Goal: Information Seeking & Learning: Learn about a topic

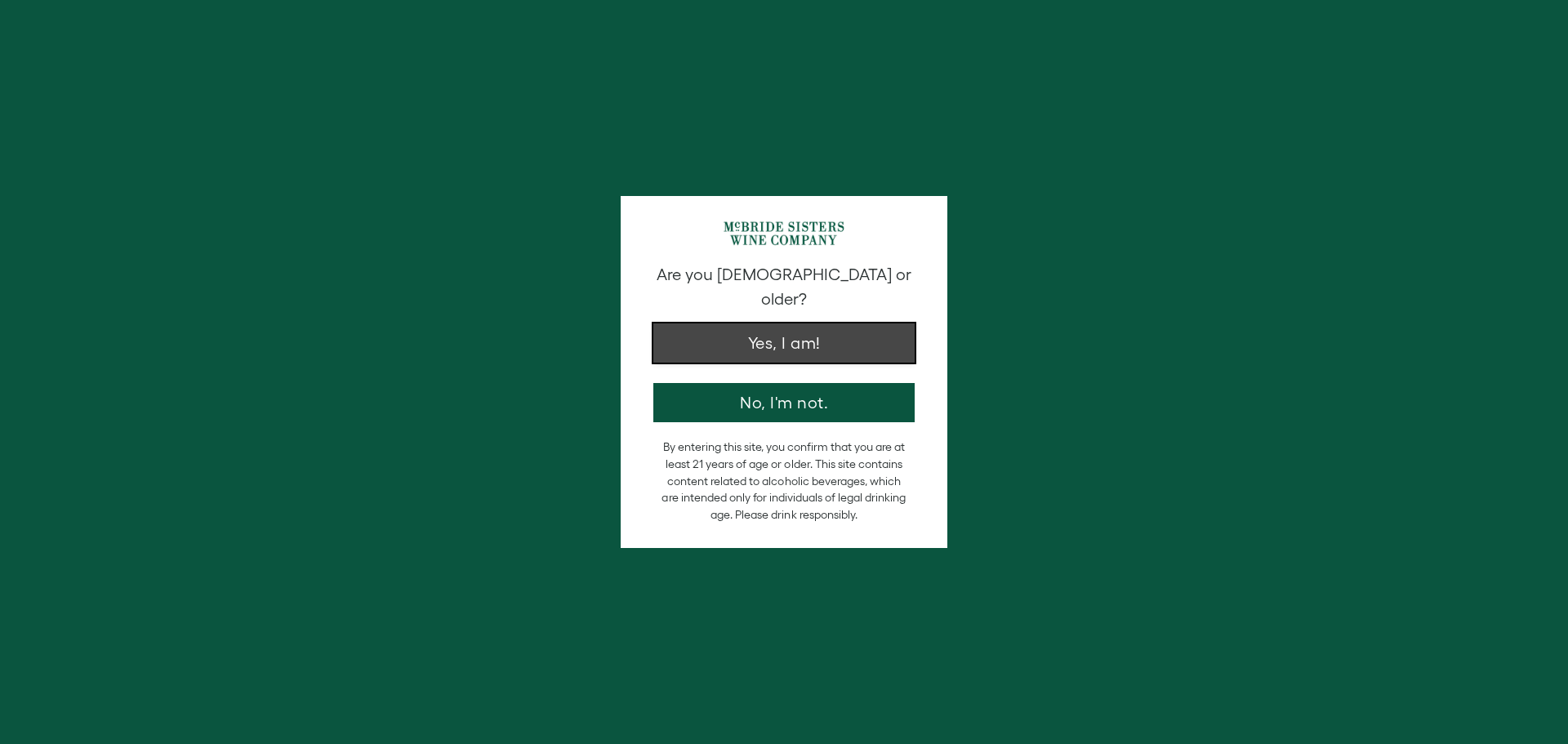
click at [809, 323] on button "Yes, I am!" at bounding box center [784, 342] width 261 height 39
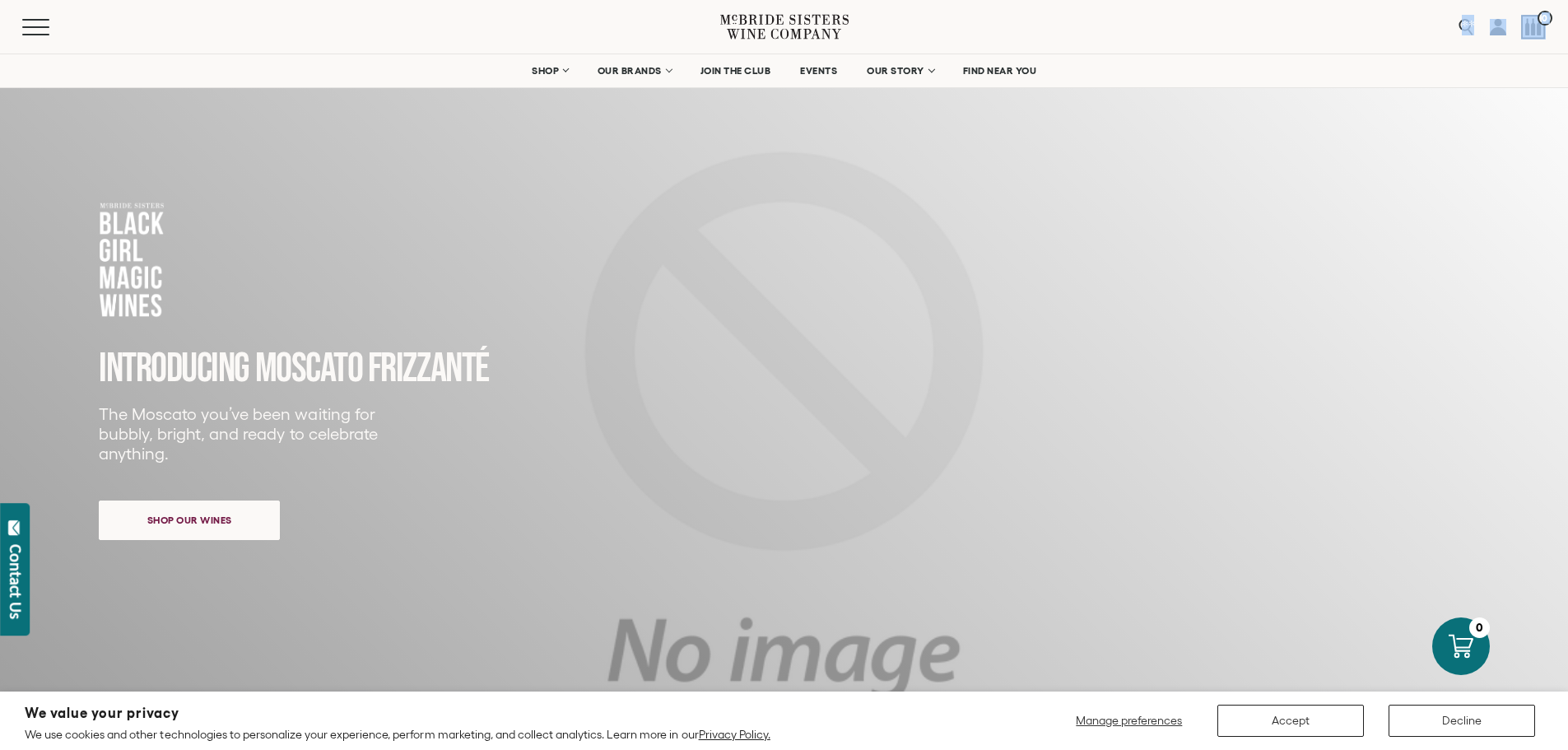
drag, startPoint x: 312, startPoint y: 85, endPoint x: 676, endPoint y: 17, distance: 370.3
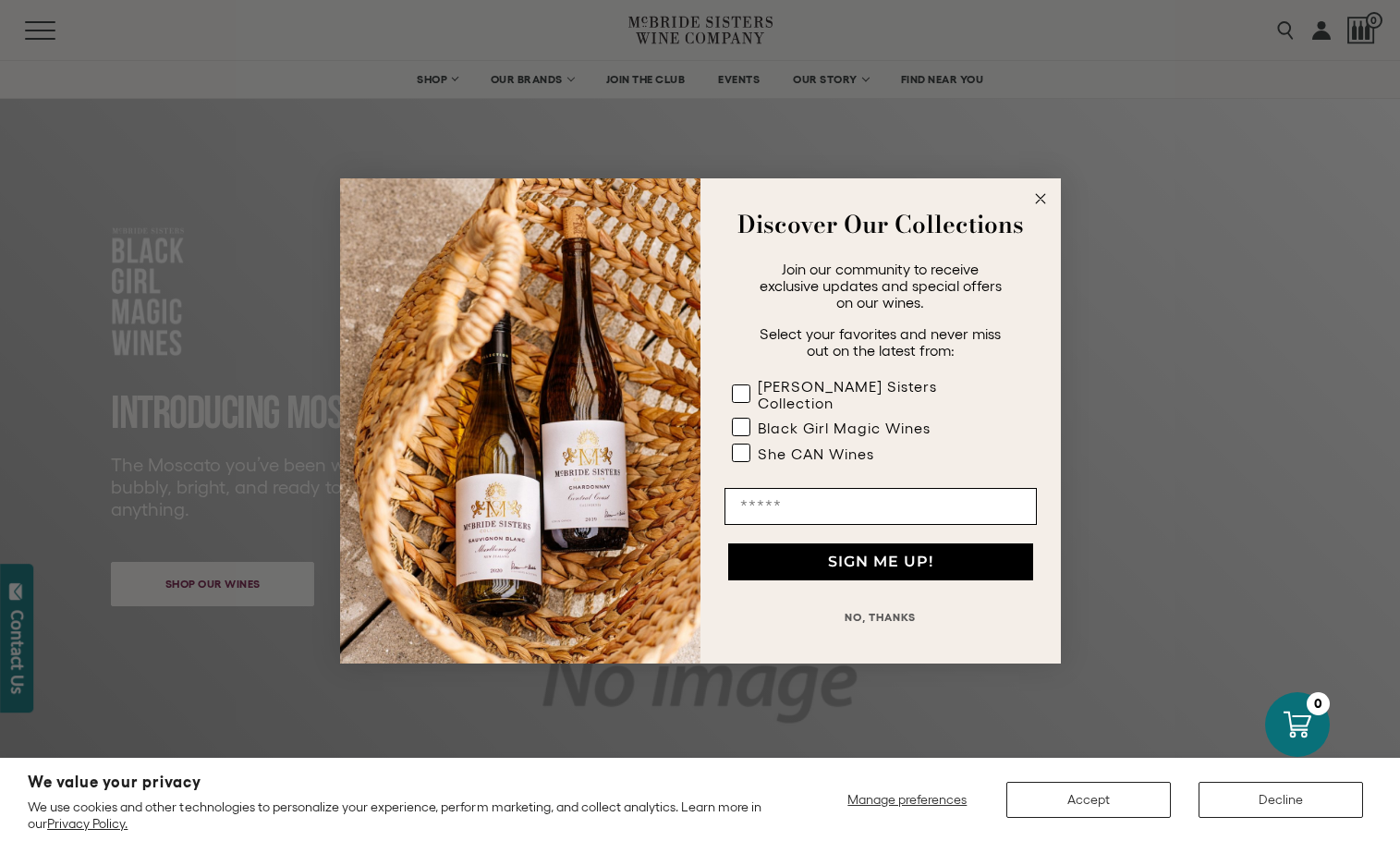
click at [1040, 202] on circle "Close dialog" at bounding box center [1040, 198] width 22 height 22
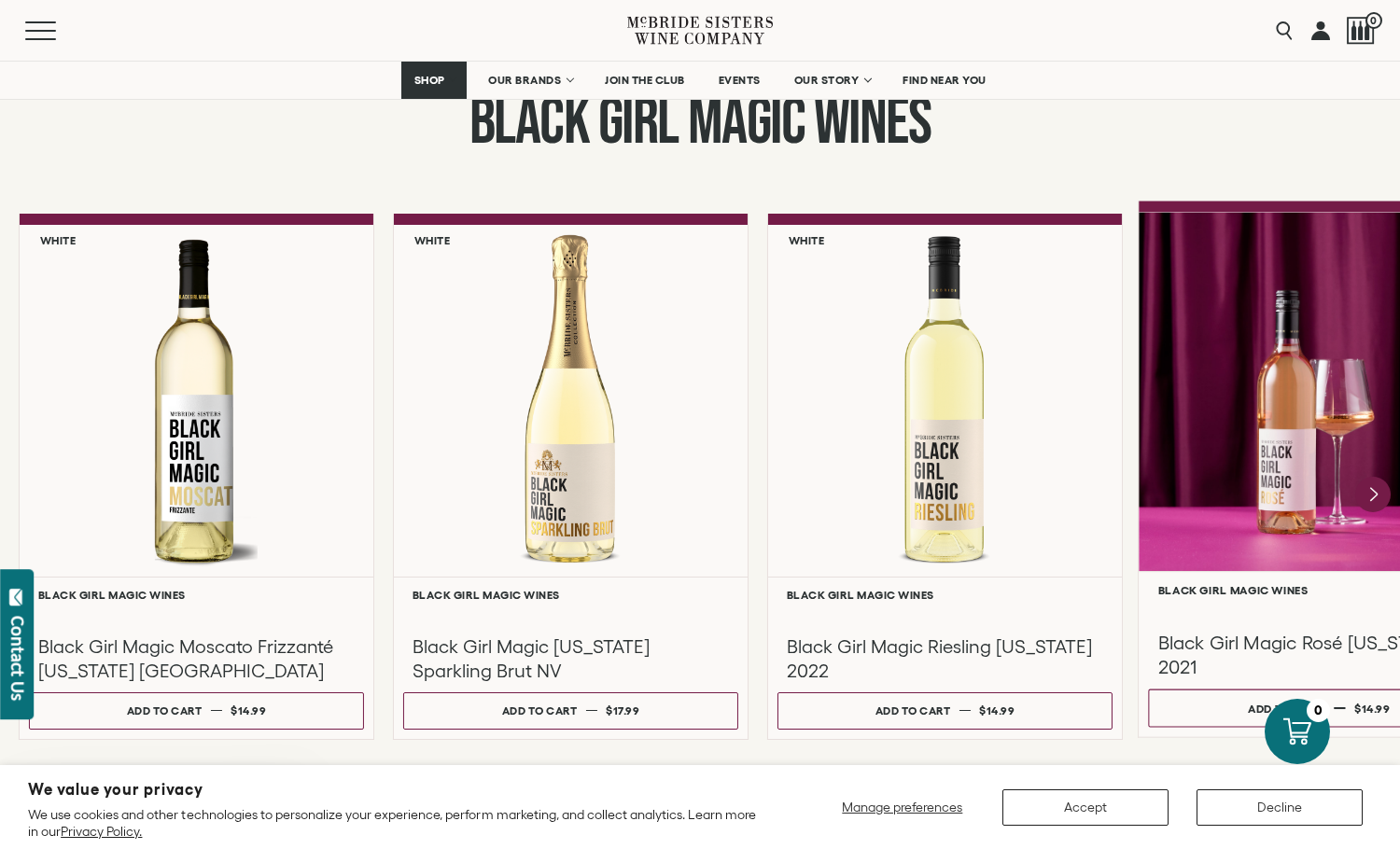
scroll to position [1493, 0]
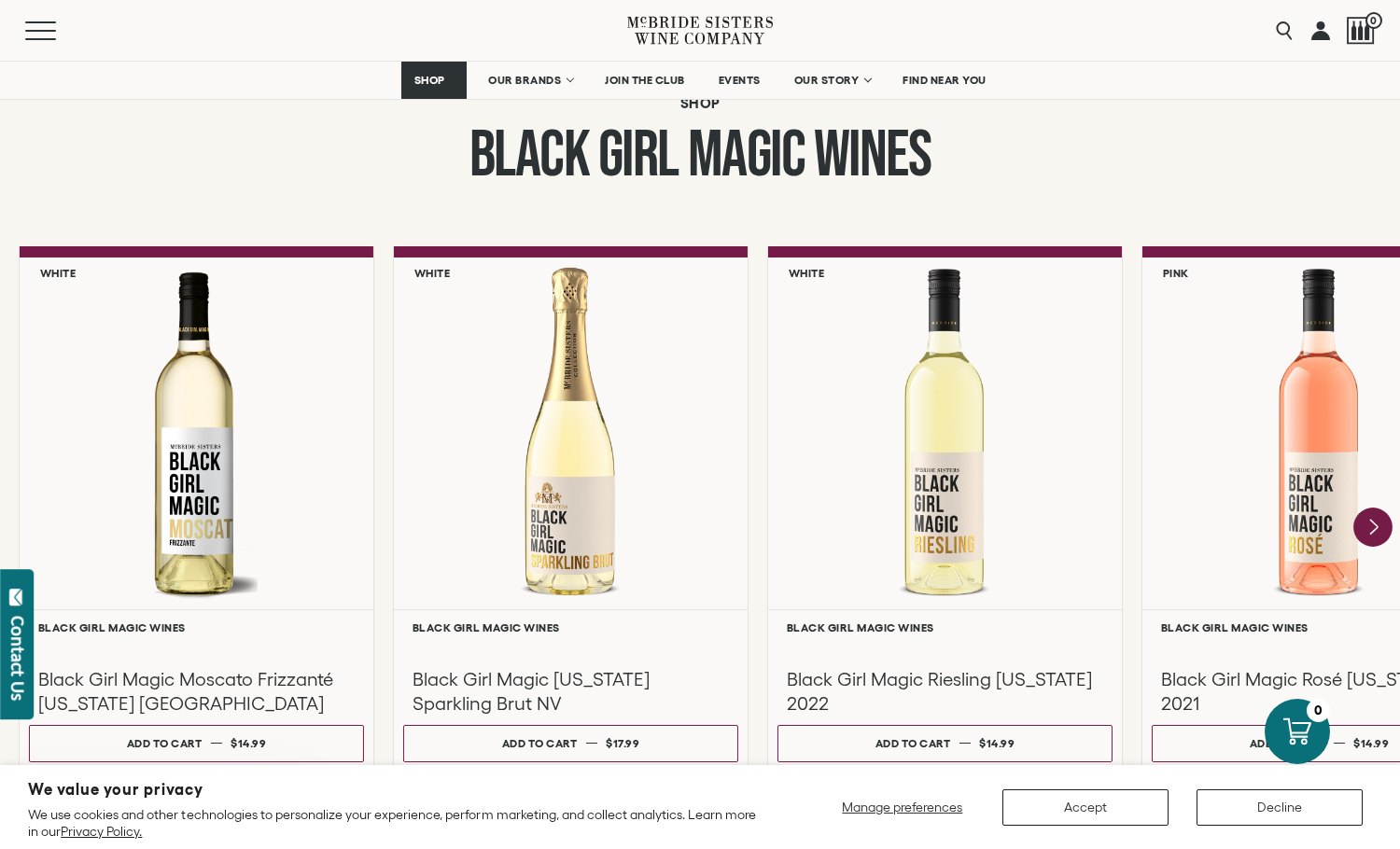
click at [1378, 526] on icon "Next" at bounding box center [1372, 526] width 39 height 39
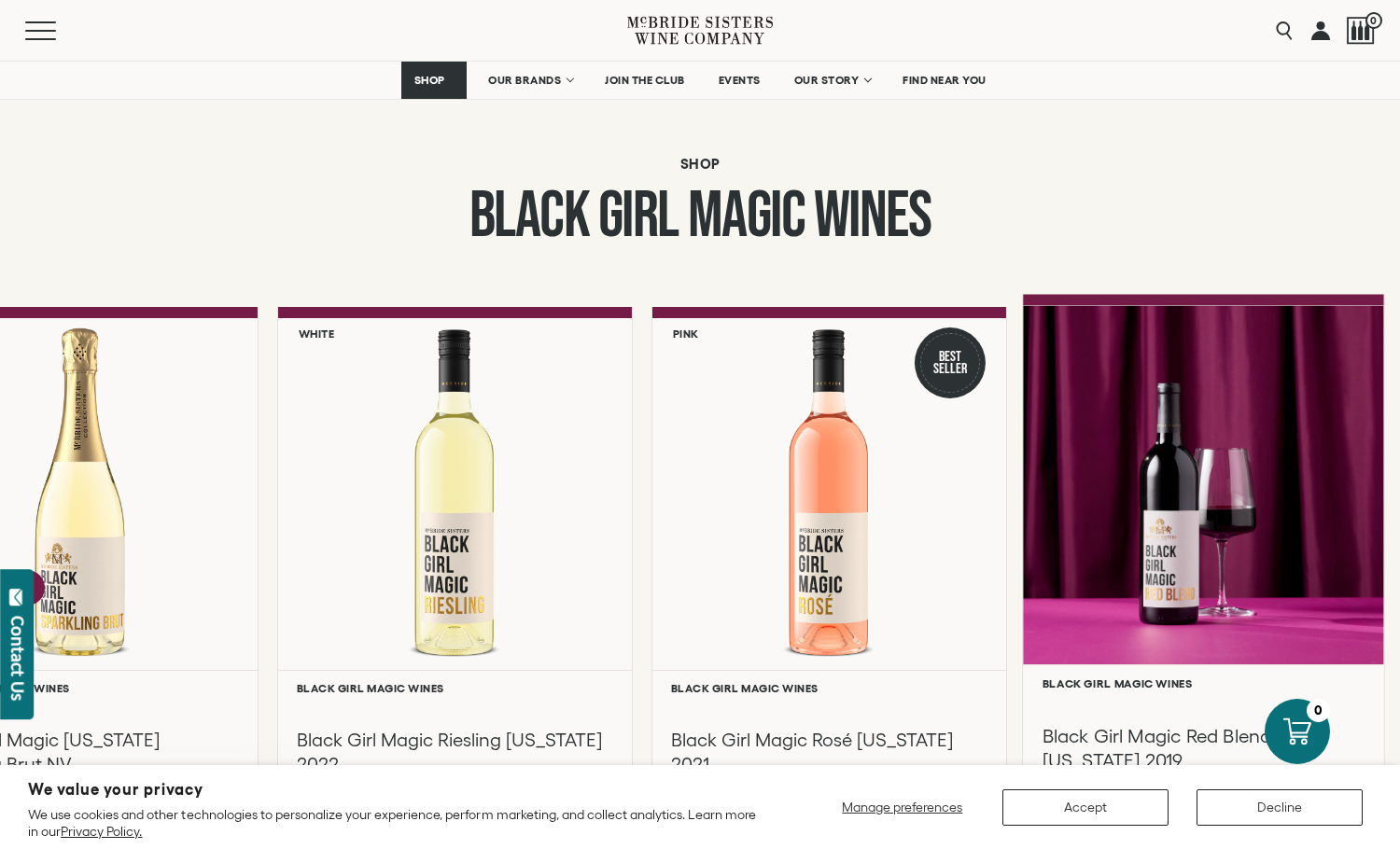
scroll to position [1400, 0]
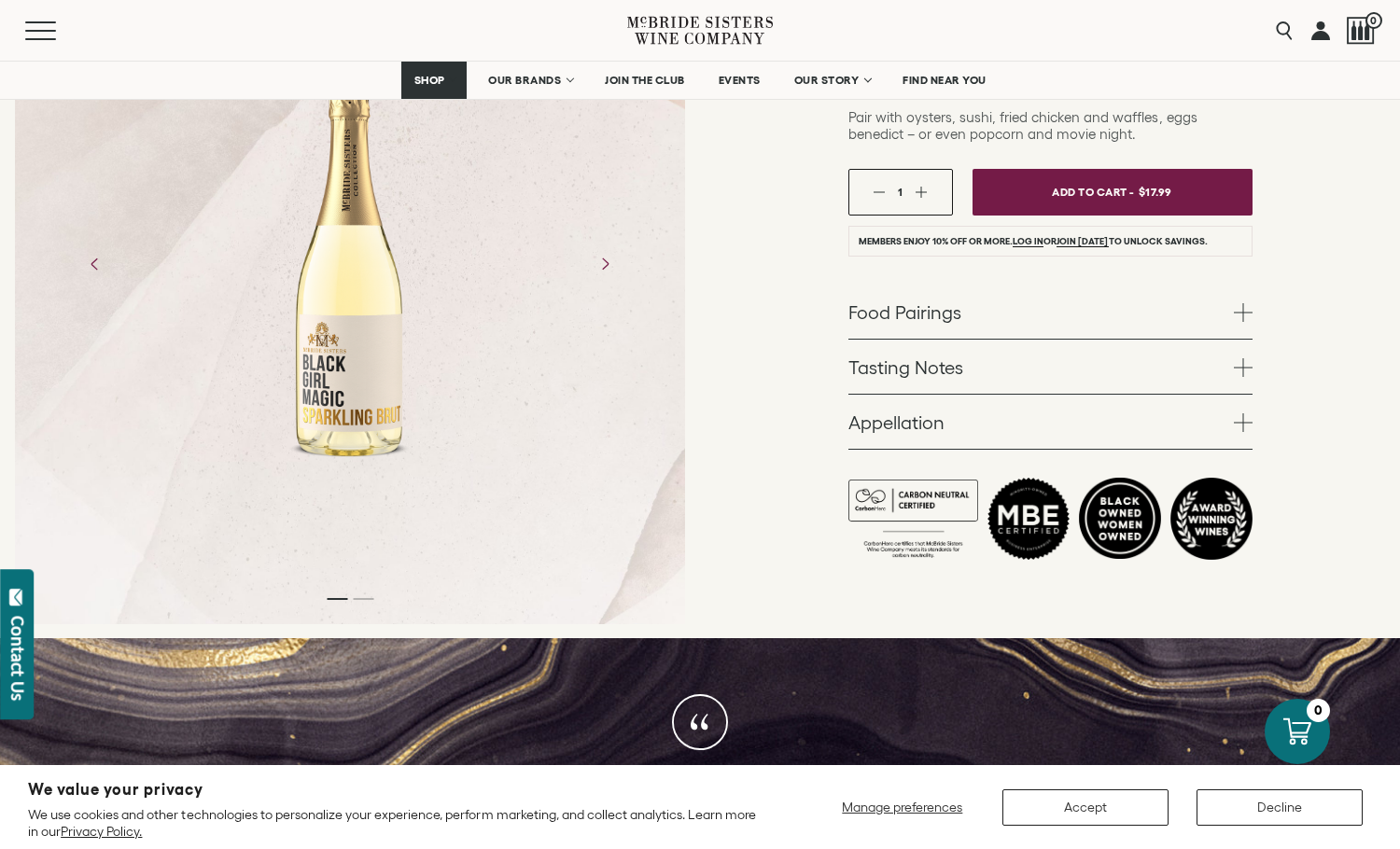
scroll to position [560, 0]
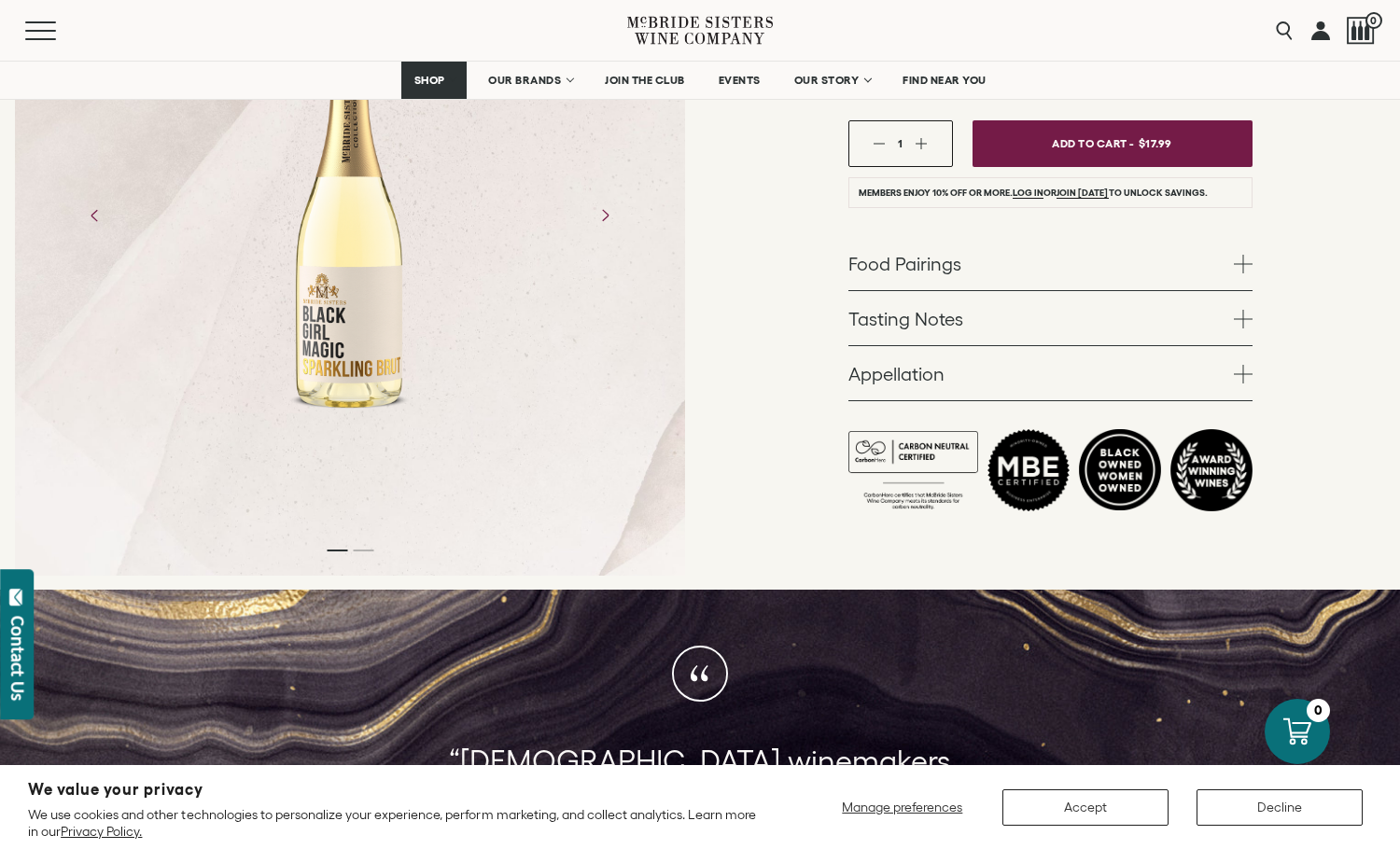
click at [969, 326] on link "Tasting Notes" at bounding box center [1050, 318] width 404 height 54
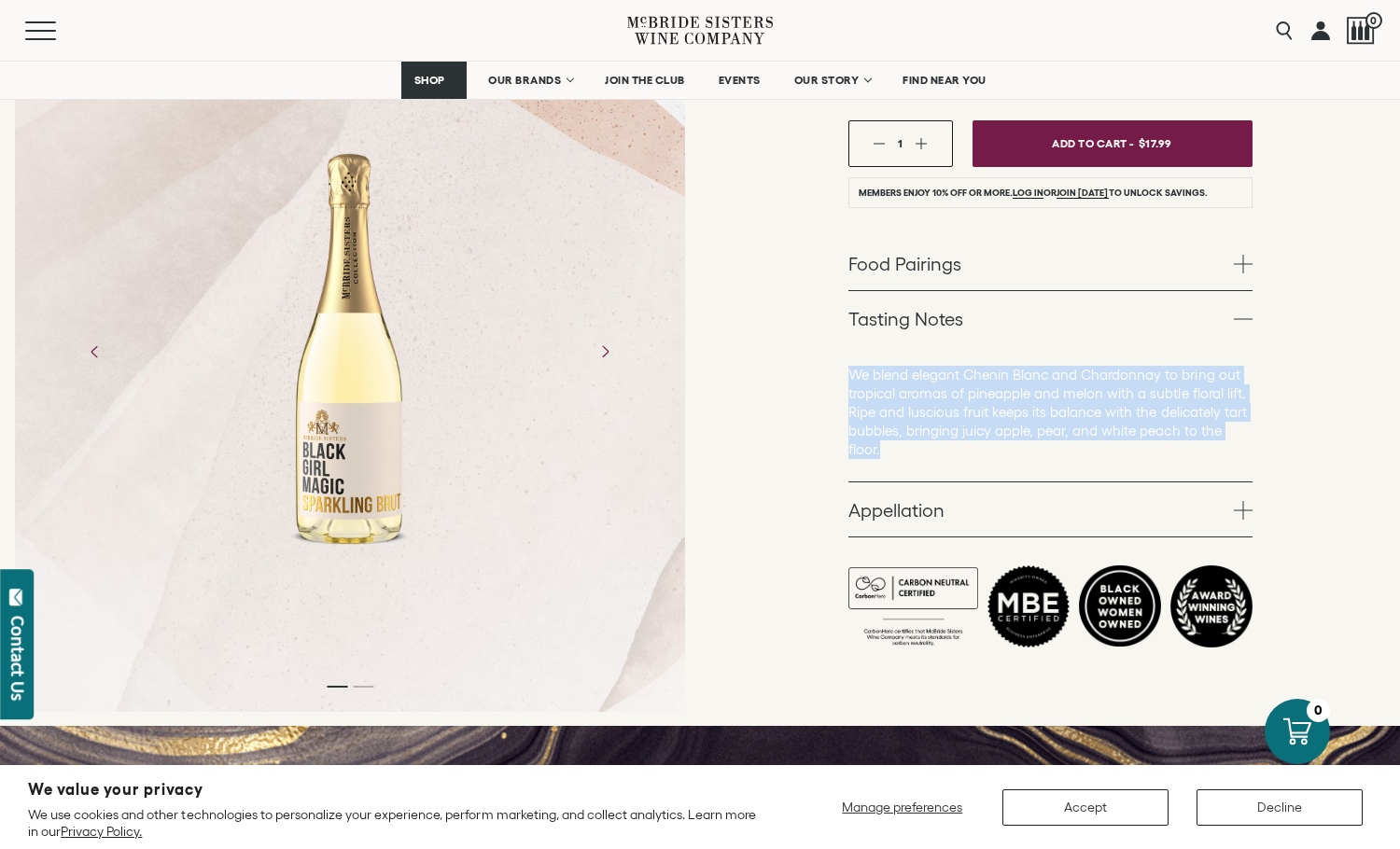
drag, startPoint x: 843, startPoint y: 369, endPoint x: 968, endPoint y: 431, distance: 139.5
click at [974, 446] on div "Black Girl Magic Wines Black Girl Magic California Sparkling Brut NV White – 75…" at bounding box center [1050, 160] width 700 height 1134
copy p "We blend elegant Chenin Blanc and Chardonnay to bring out tropical aromas of pi…"
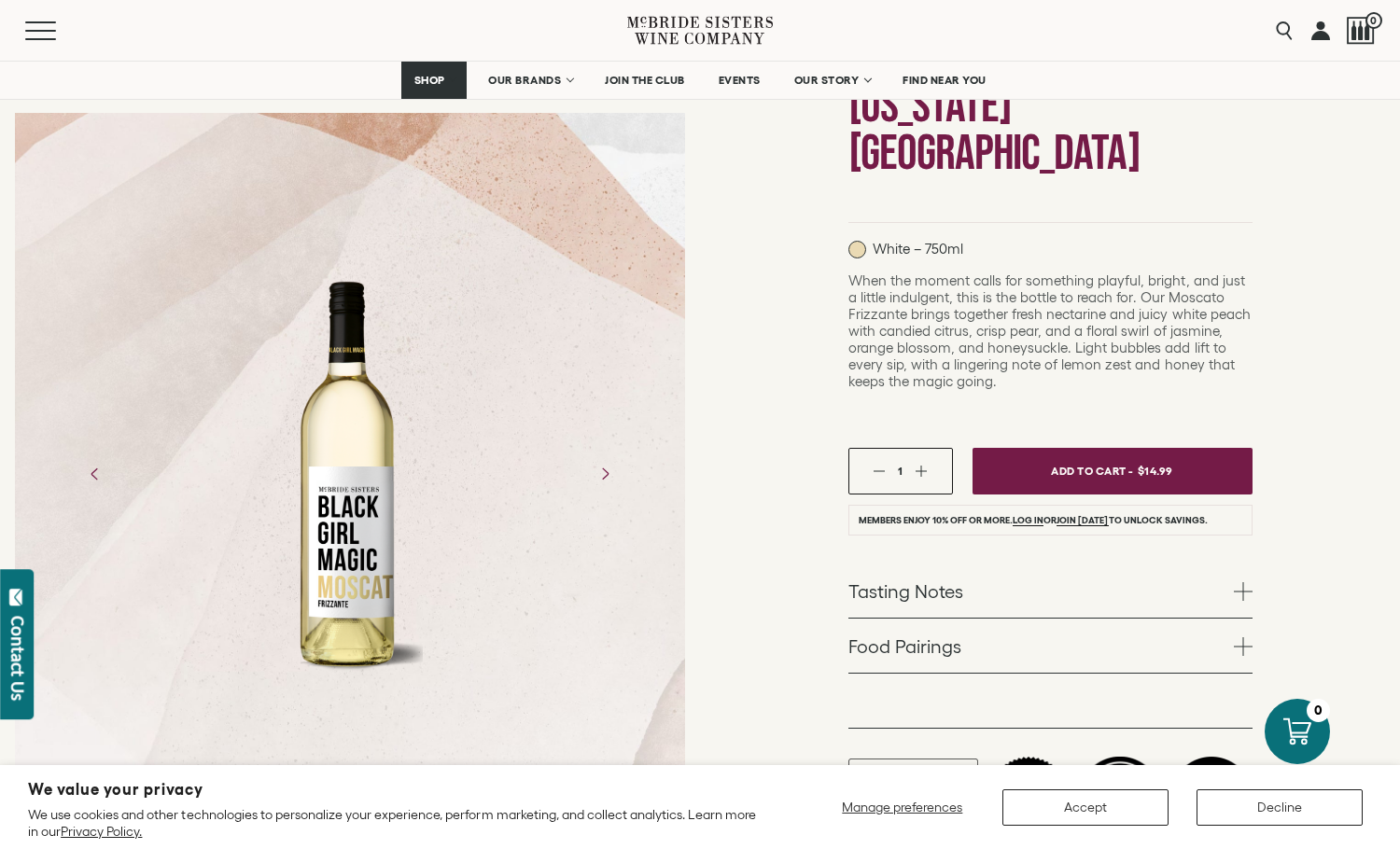
scroll to position [373, 0]
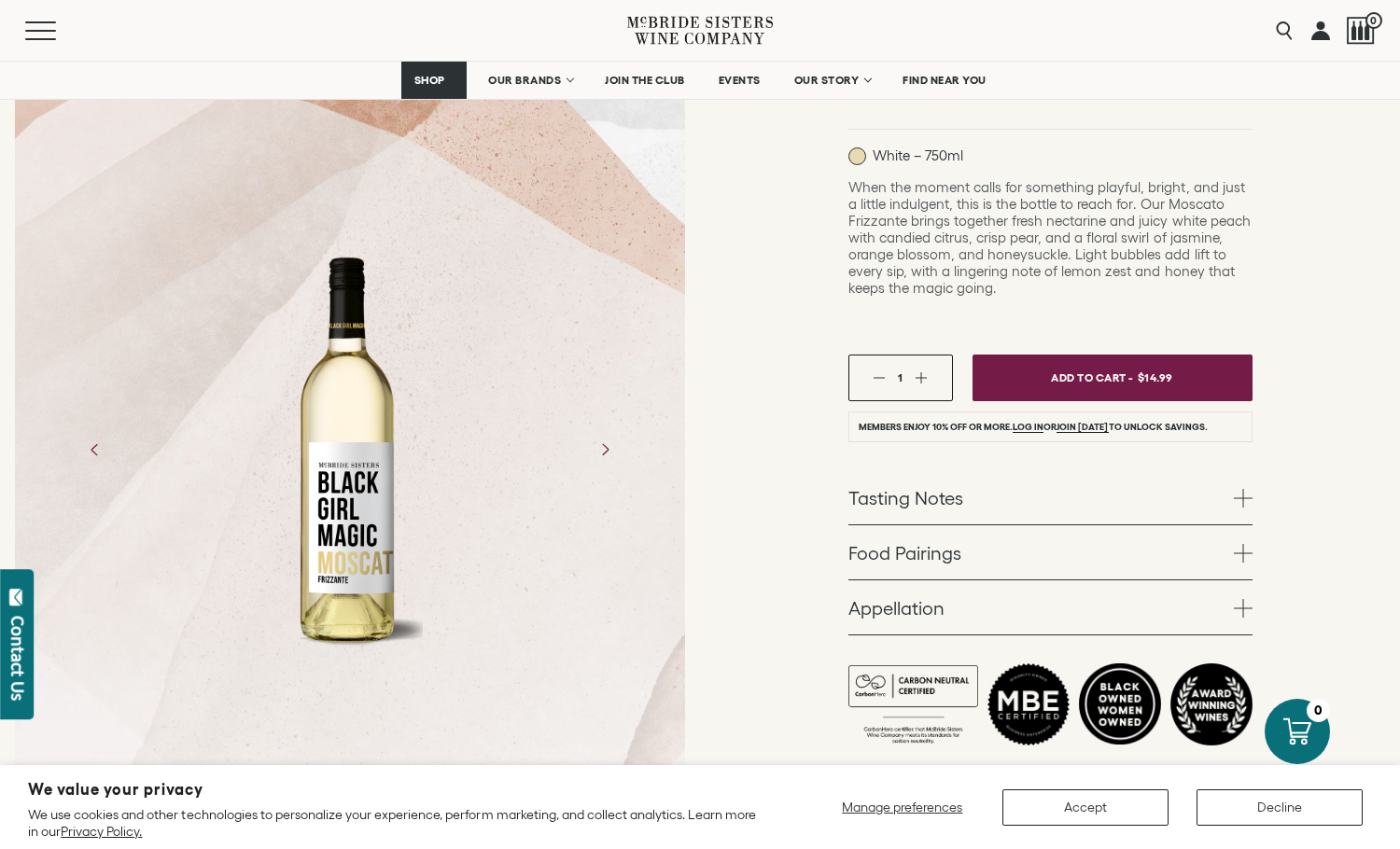
click at [1026, 470] on link "Tasting Notes" at bounding box center [1050, 497] width 404 height 54
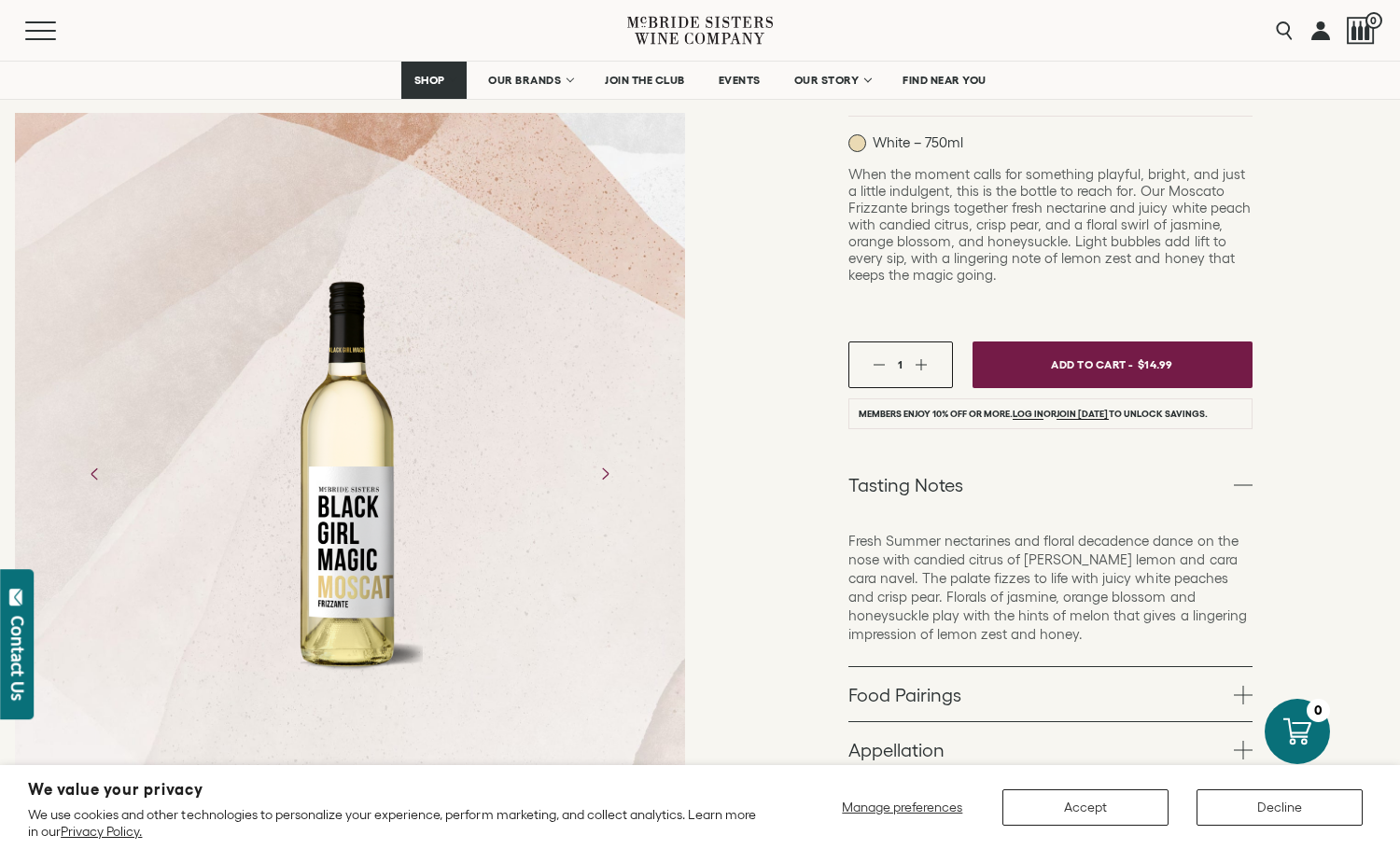
scroll to position [466, 0]
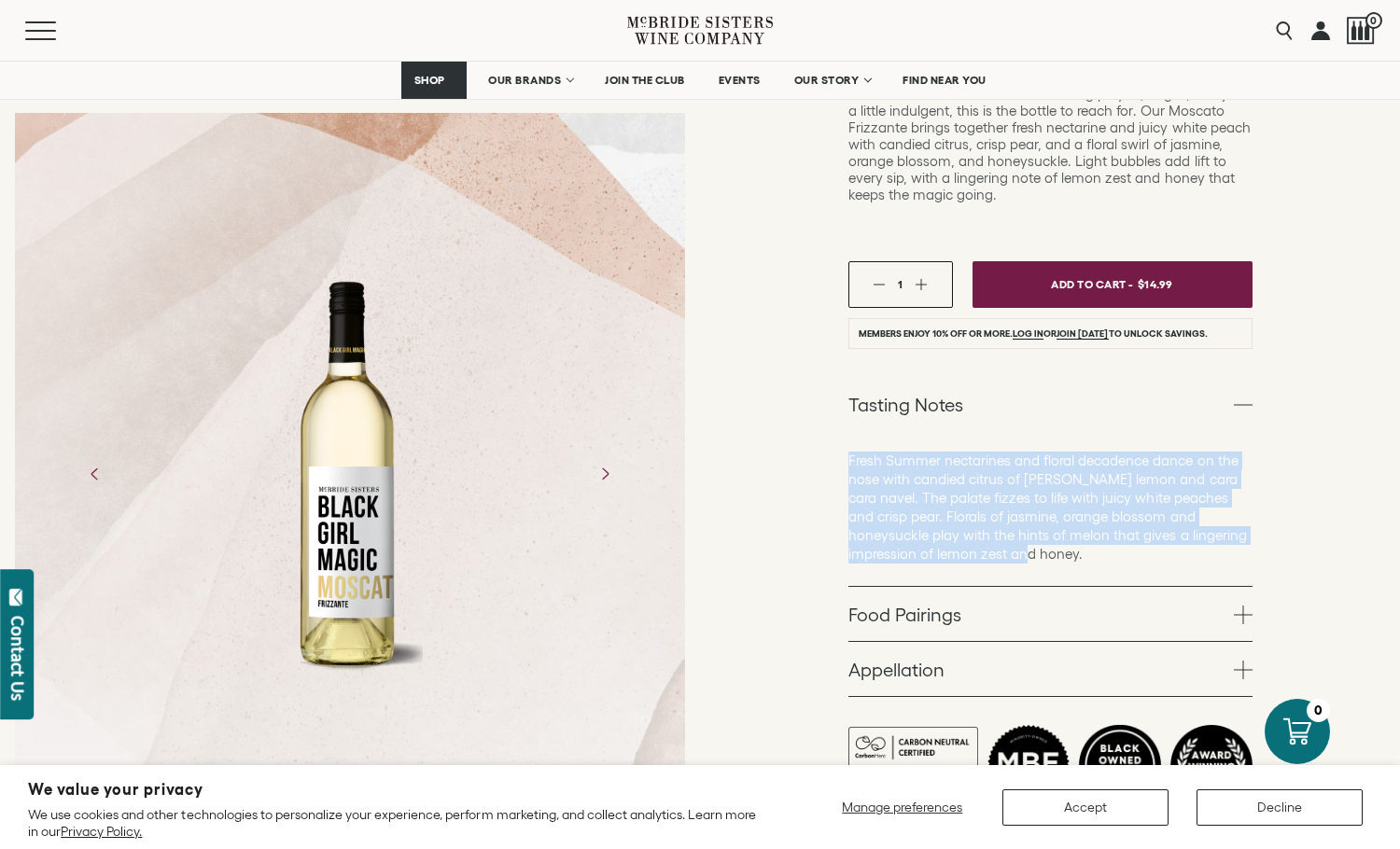
drag, startPoint x: 845, startPoint y: 367, endPoint x: 1008, endPoint y: 453, distance: 184.3
click at [1006, 465] on div "Black Girl Magic Wines Black Girl Magic Moscato Frizzanté California NV White –…" at bounding box center [1050, 287] width 700 height 1200
copy p "Fresh Summer nectarines and floral decadence dance on the nose with candied cit…"
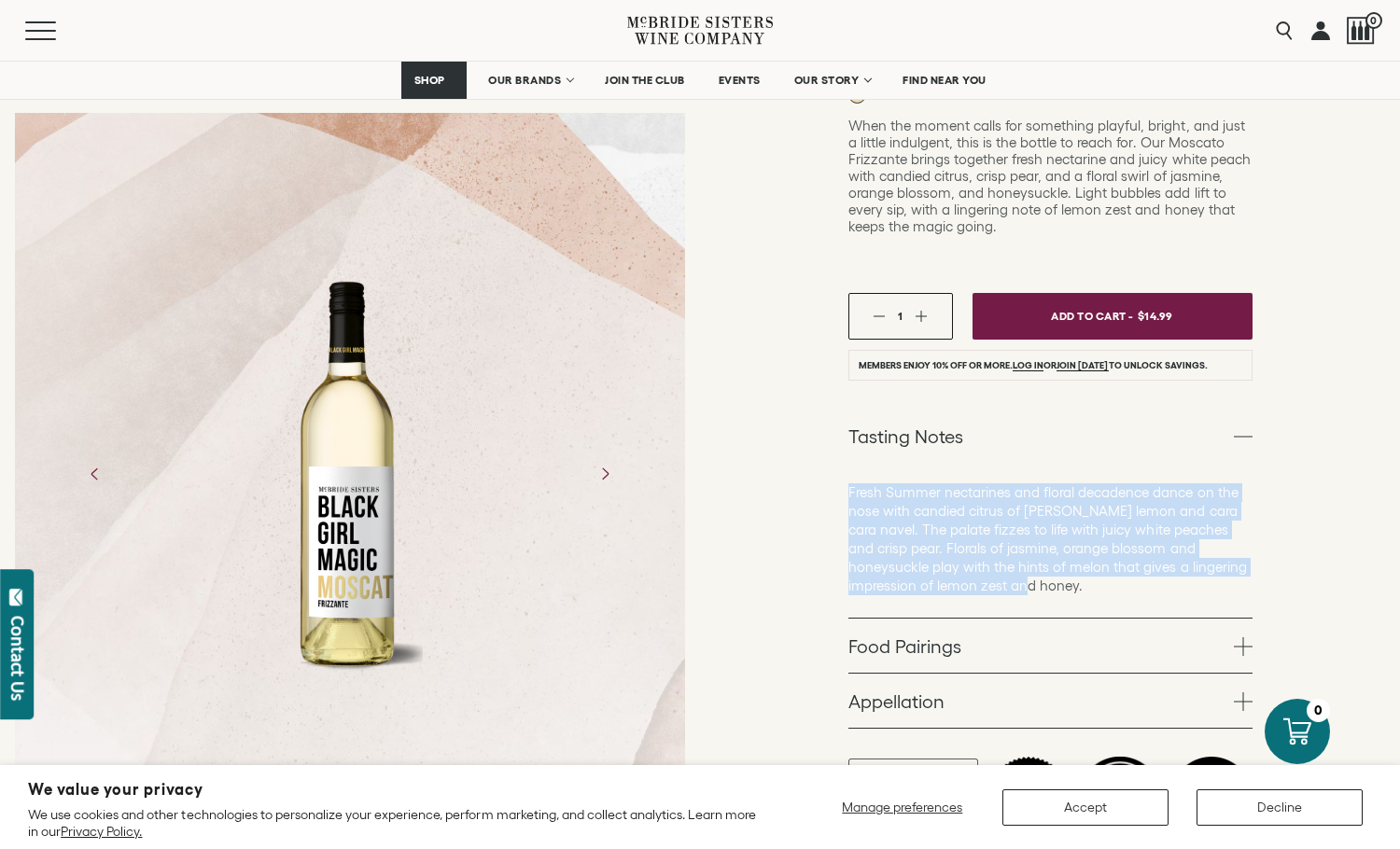
scroll to position [0, 0]
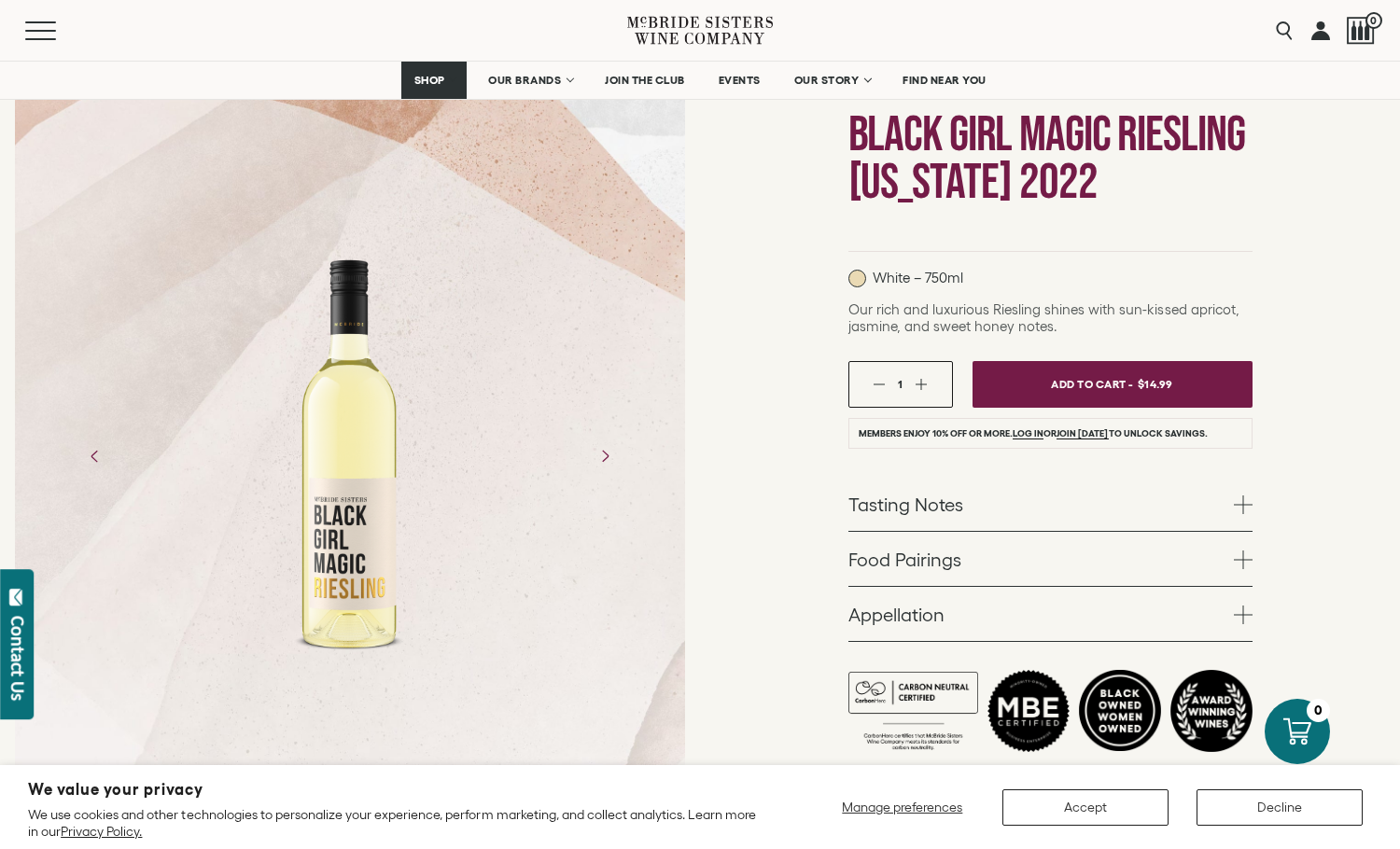
scroll to position [280, 0]
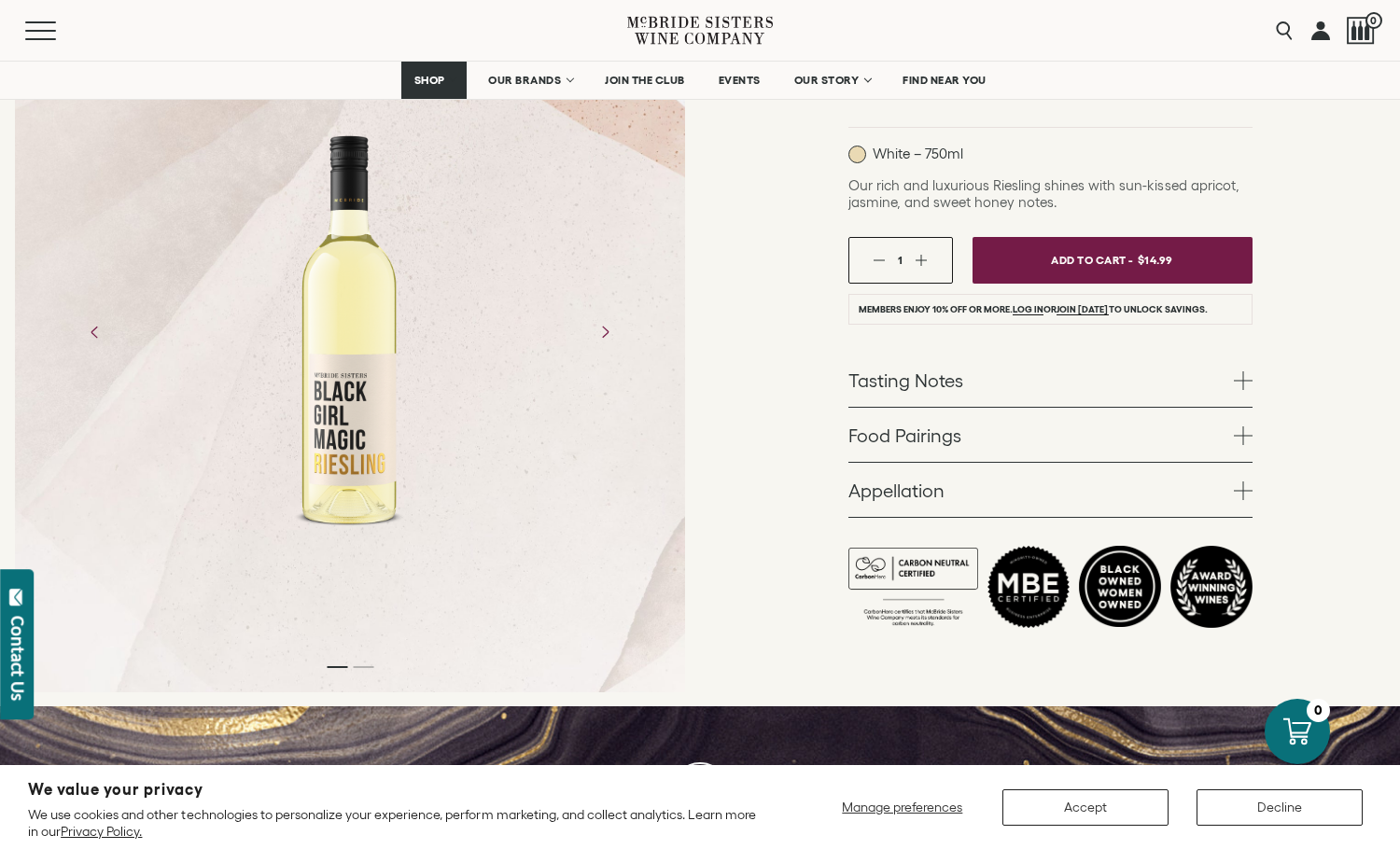
click at [944, 444] on link "Food Pairings" at bounding box center [1050, 434] width 404 height 54
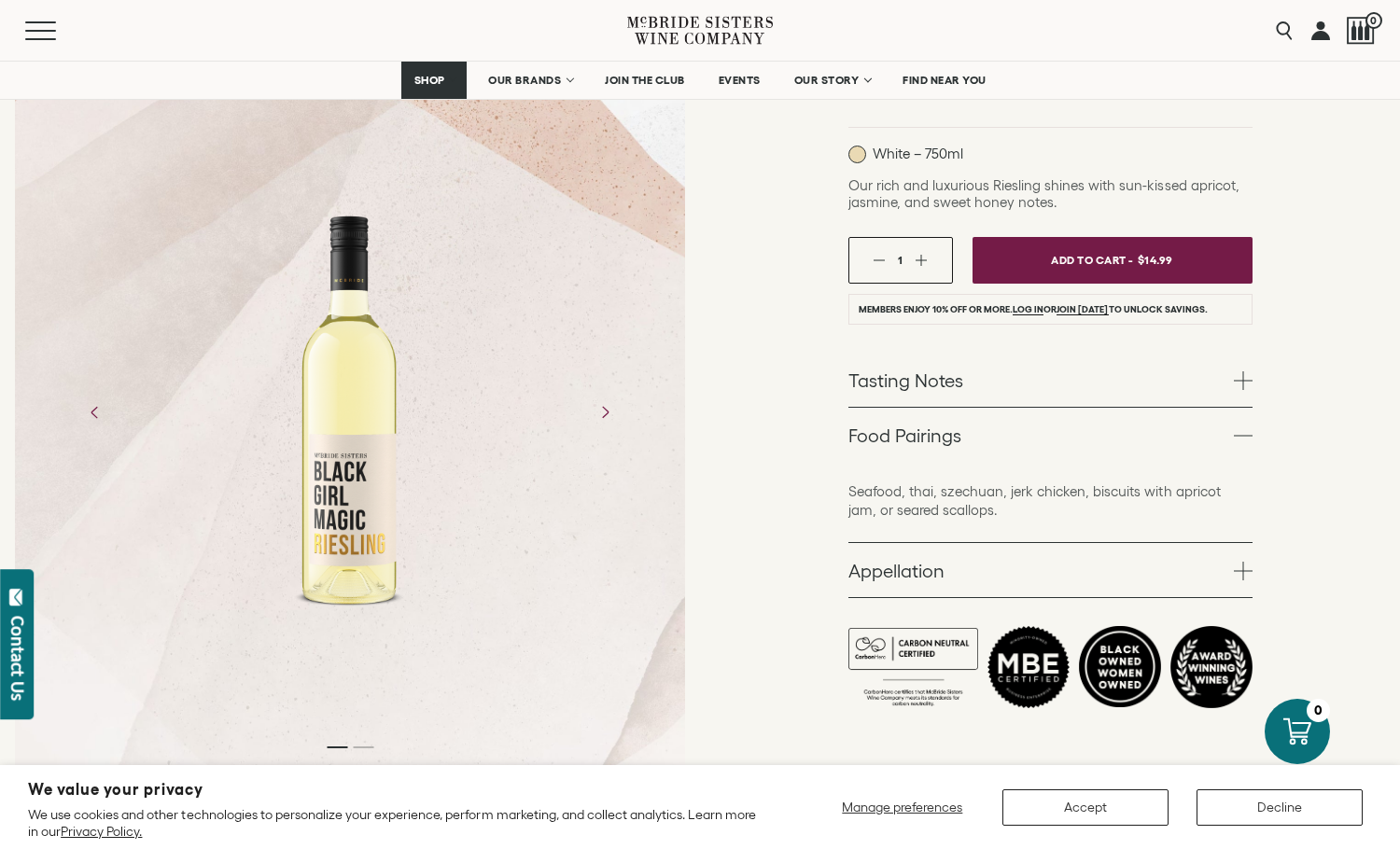
click at [940, 402] on link "Tasting Notes" at bounding box center [1050, 379] width 404 height 54
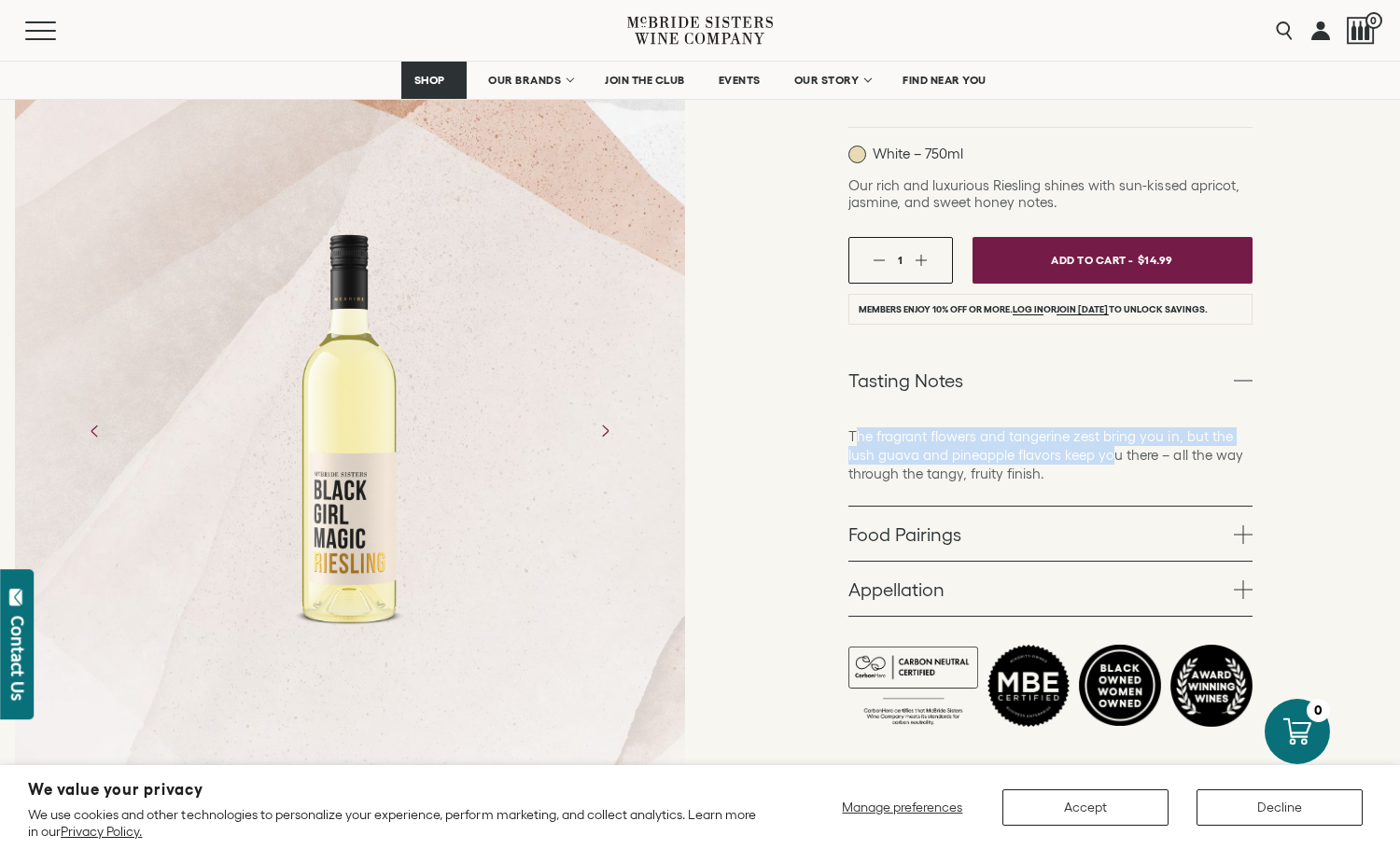
drag, startPoint x: 853, startPoint y: 441, endPoint x: 1094, endPoint y: 481, distance: 244.3
click at [1110, 455] on p "The fragrant flowers and tangerine zest bring you in, but the lush guava and pi…" at bounding box center [1050, 455] width 404 height 56
click at [1091, 483] on div "The fragrant flowers and tangerine zest bring you in, but the lush guava and pi…" at bounding box center [1050, 456] width 404 height 99
drag, startPoint x: 1077, startPoint y: 482, endPoint x: 826, endPoint y: 432, distance: 255.9
click at [826, 432] on div "Black Girl Magic Wines Black Girl Magic Riesling California 2022 White – 750ml …" at bounding box center [1050, 339] width 700 height 934
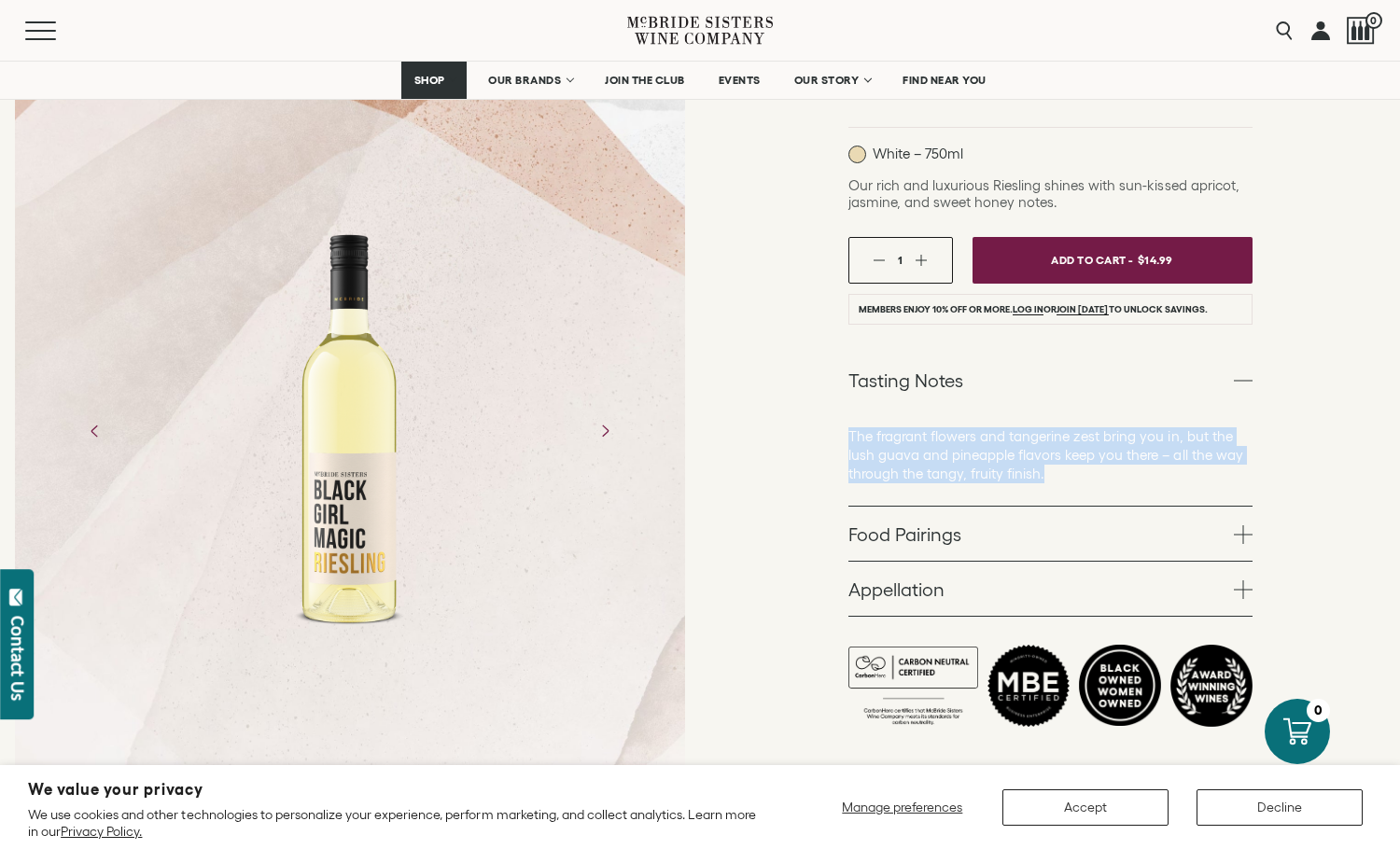
copy p "The fragrant flowers and tangerine zest bring you in, but the lush guava and pi…"
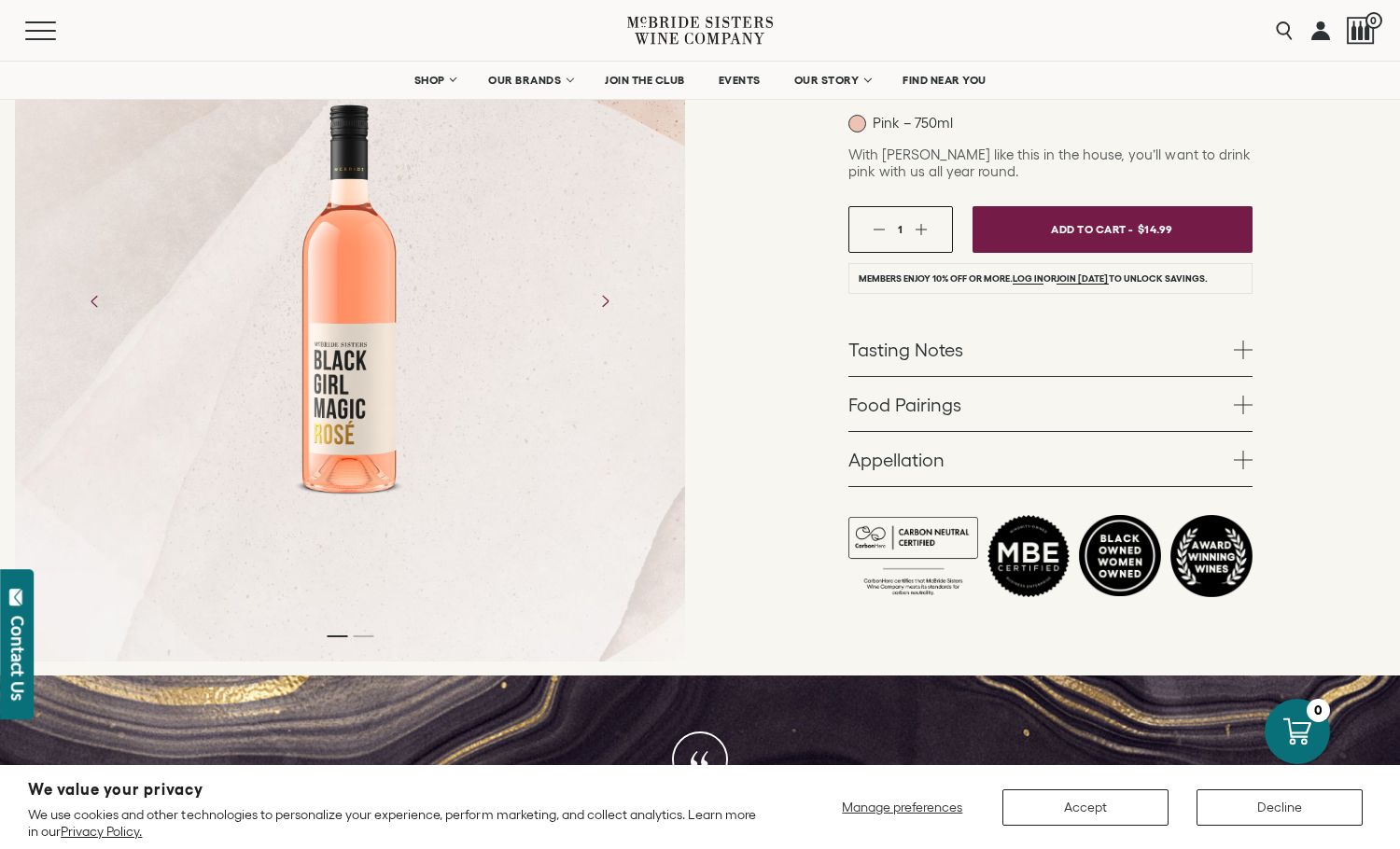
scroll to position [373, 0]
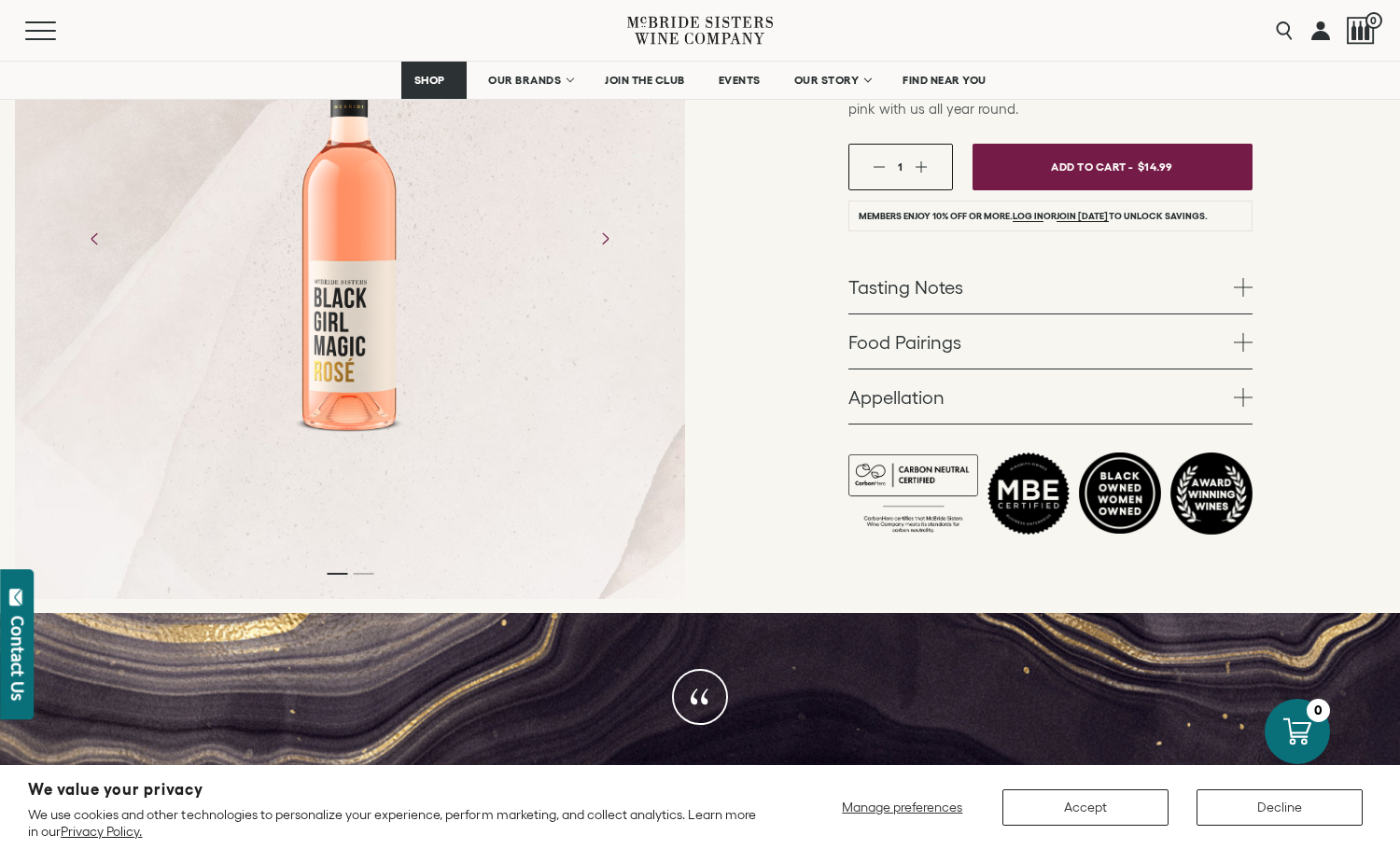
click at [902, 287] on link "Tasting Notes" at bounding box center [1050, 286] width 404 height 54
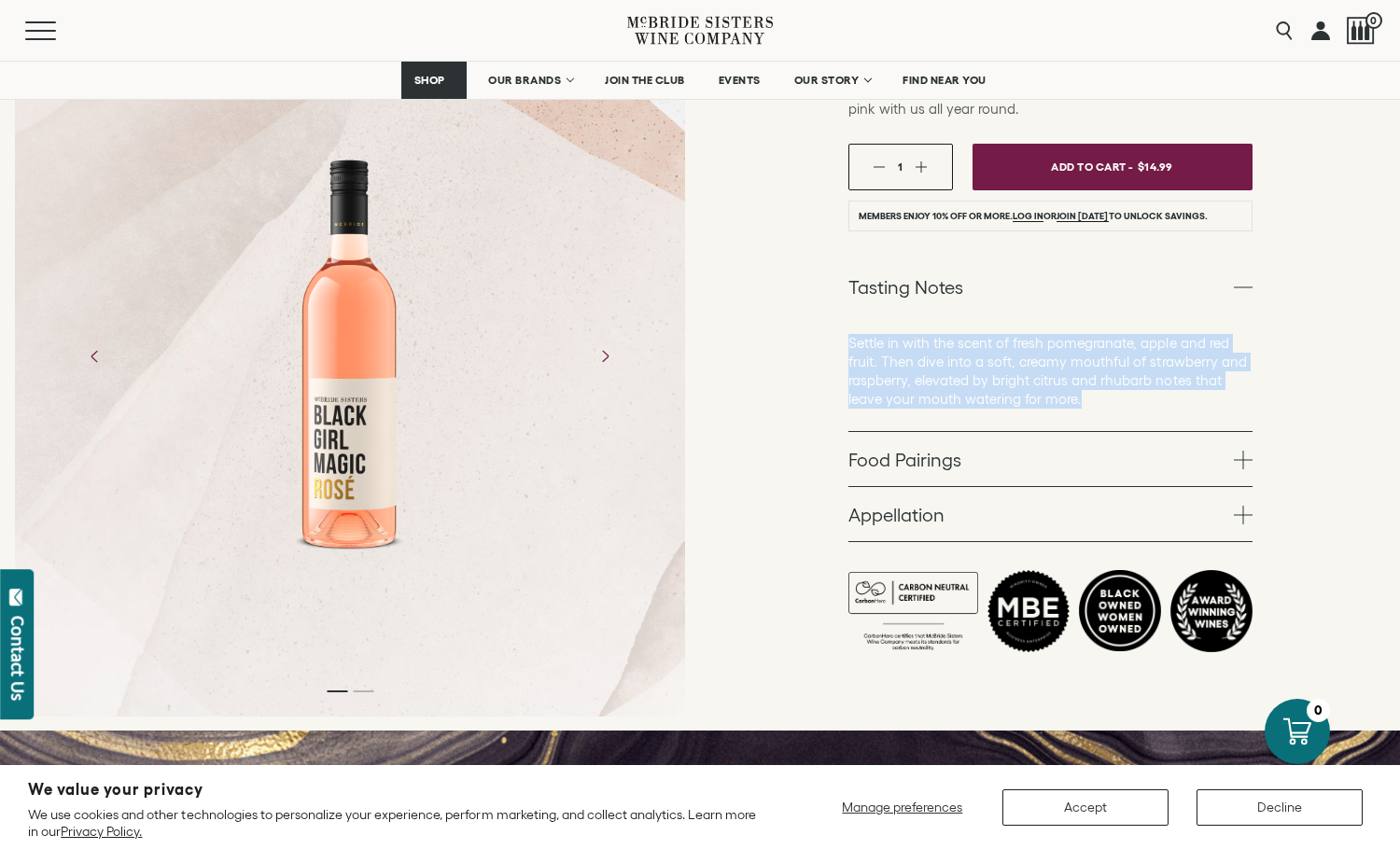
drag, startPoint x: 831, startPoint y: 342, endPoint x: 1181, endPoint y: 401, distance: 354.9
click at [1182, 401] on div "Black Girl Magic Wines Black Girl Magic Rosé California 2021 Pink – 750ml With …" at bounding box center [1050, 255] width 700 height 952
copy p "Settle in with the scent of fresh pomegranate, apple and red fruit. Then dive i…"
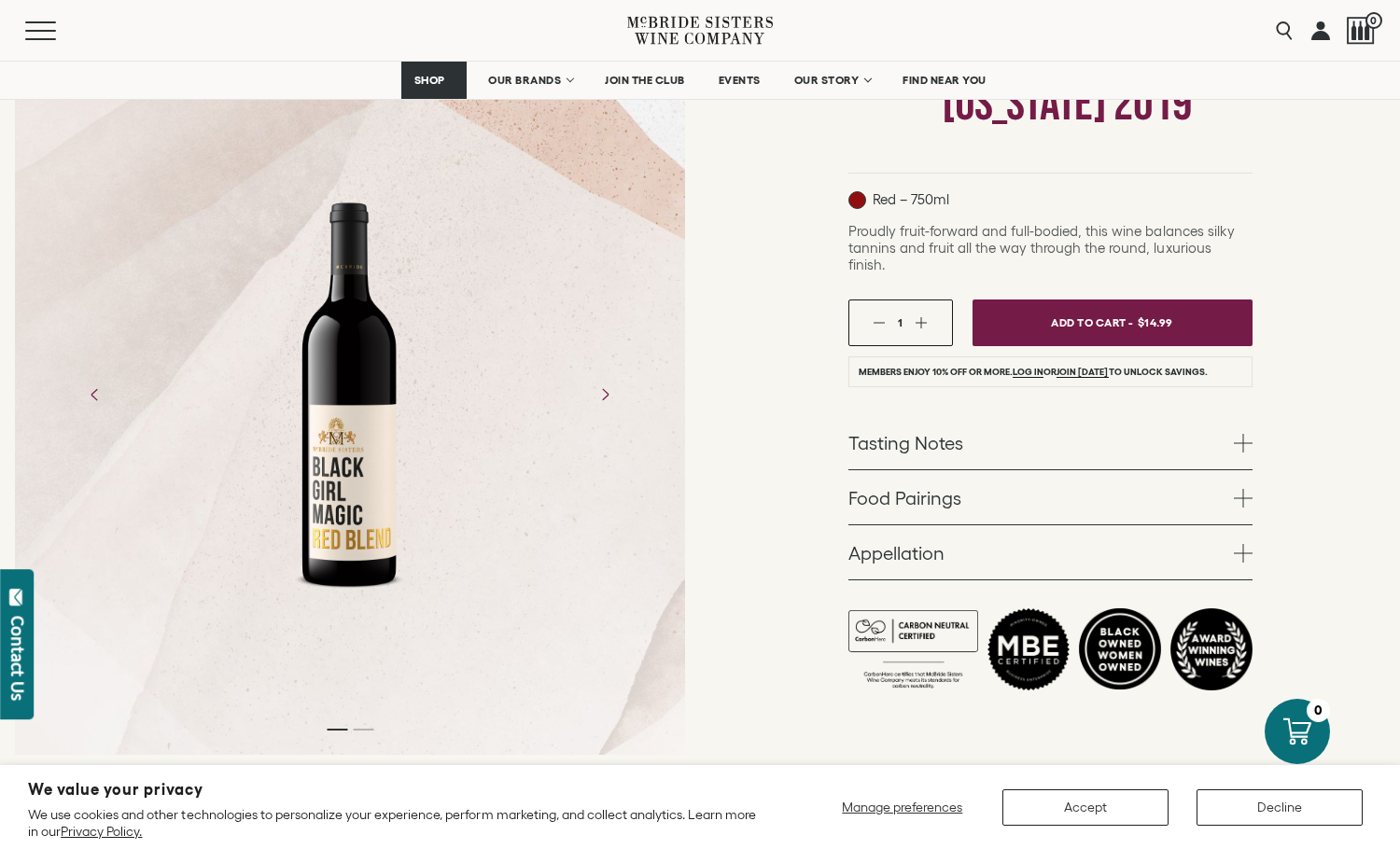
scroll to position [280, 0]
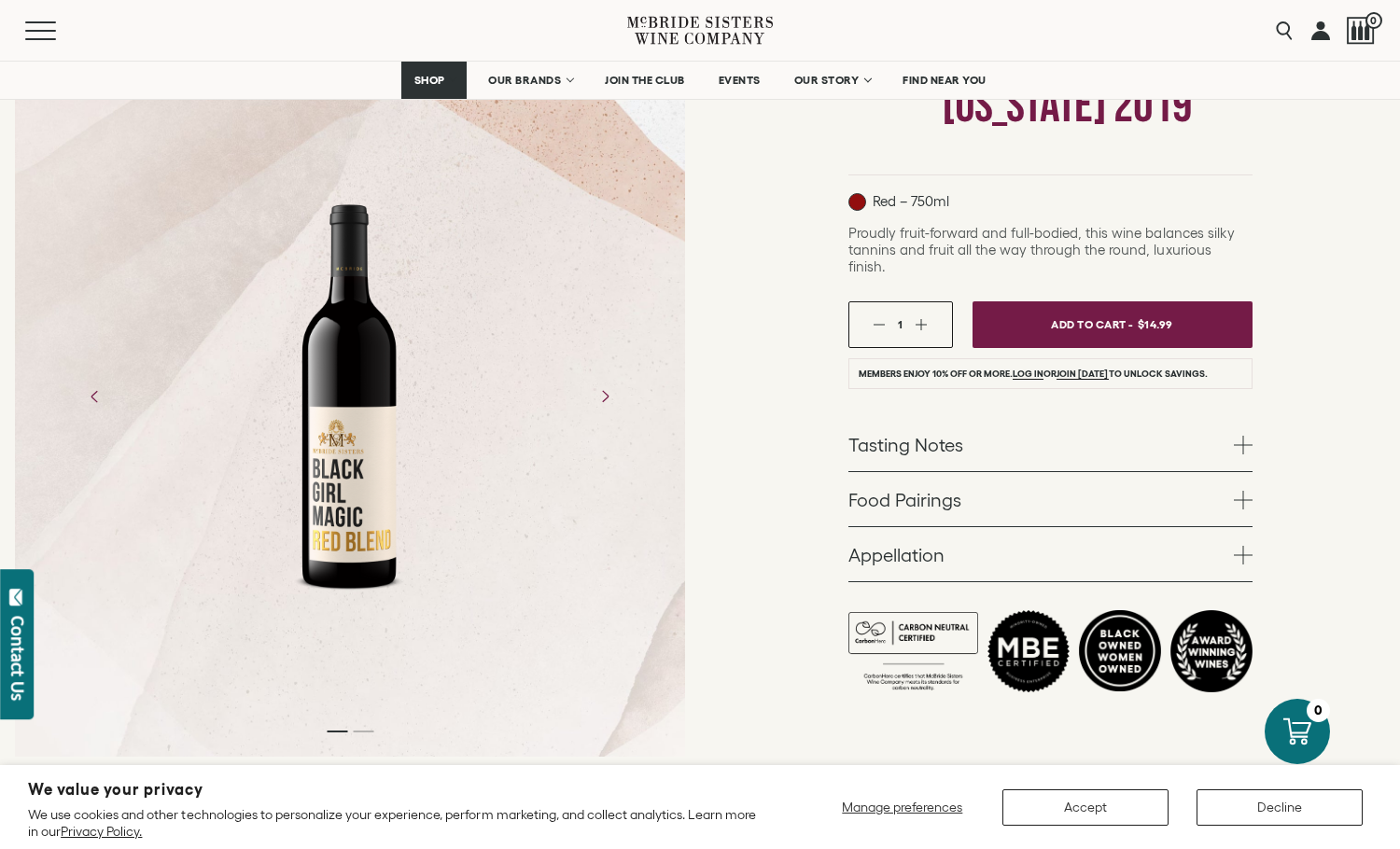
click at [920, 500] on link "Food Pairings" at bounding box center [1050, 499] width 404 height 54
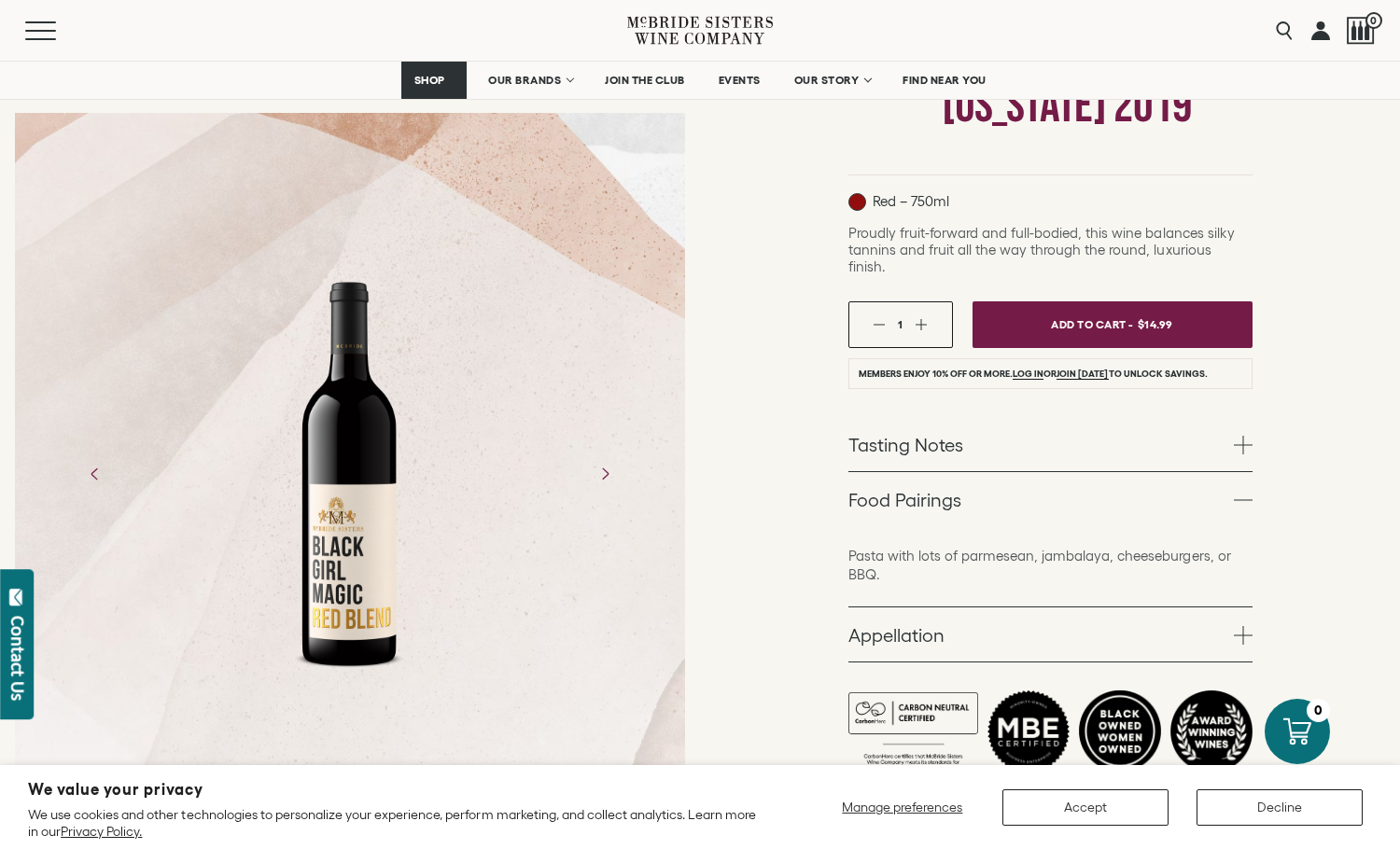
click at [950, 423] on link "Tasting Notes" at bounding box center [1050, 443] width 404 height 54
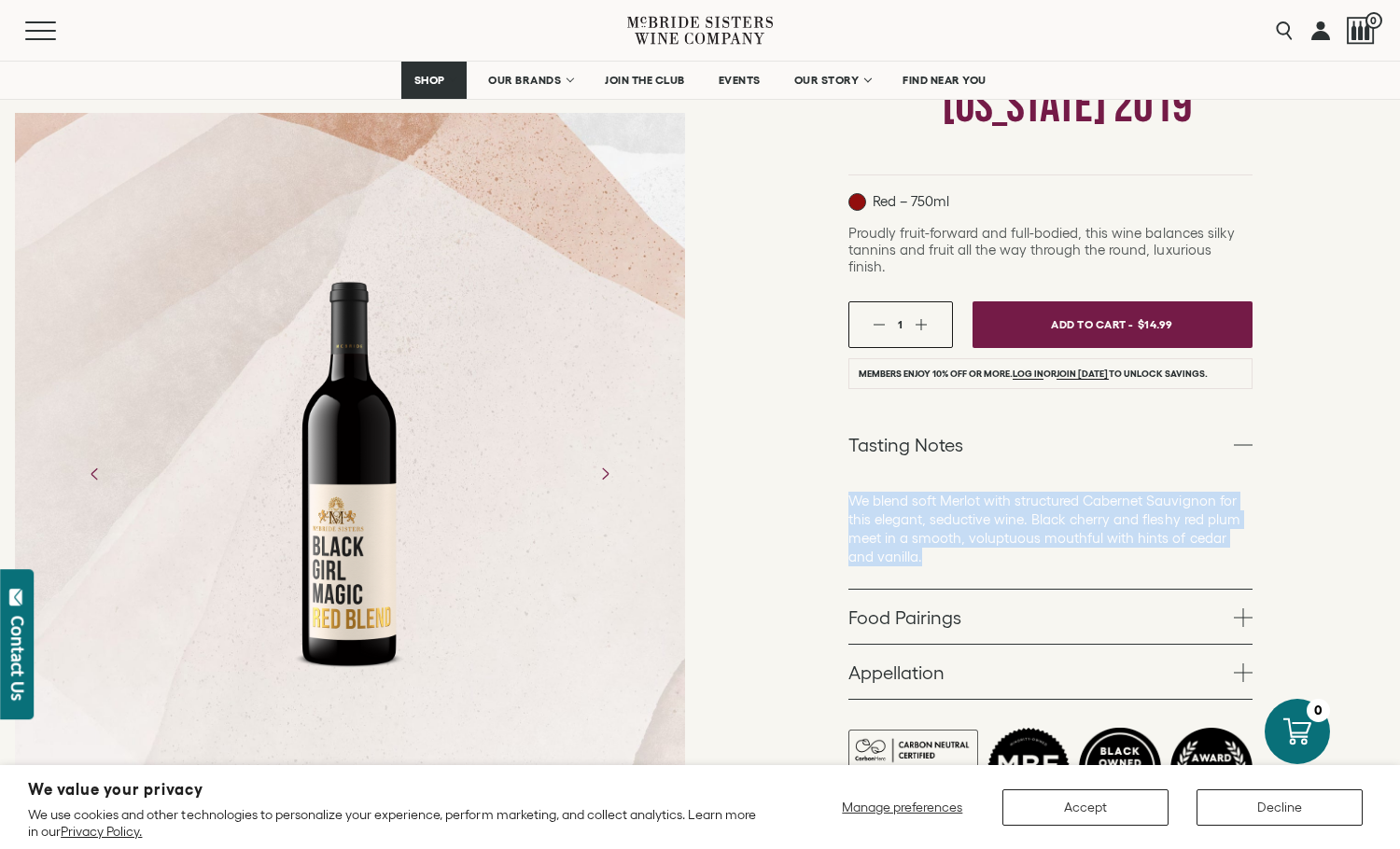
drag, startPoint x: 839, startPoint y: 482, endPoint x: 957, endPoint y: 522, distance: 124.6
click at [963, 537] on div "Black Girl Magic Wines Black Girl Magic Red Blend [US_STATE] 2019 Red – 750ml" at bounding box center [1050, 381] width 700 height 1016
copy p "We blend soft Merlot with structured Cabernet Sauvignon for this elegant, seduc…"
